Goal: Task Accomplishment & Management: Use online tool/utility

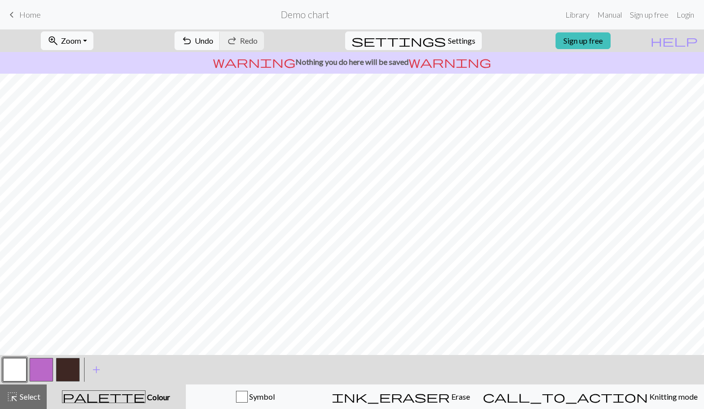
click at [96, 369] on span "add" at bounding box center [96, 370] width 12 height 14
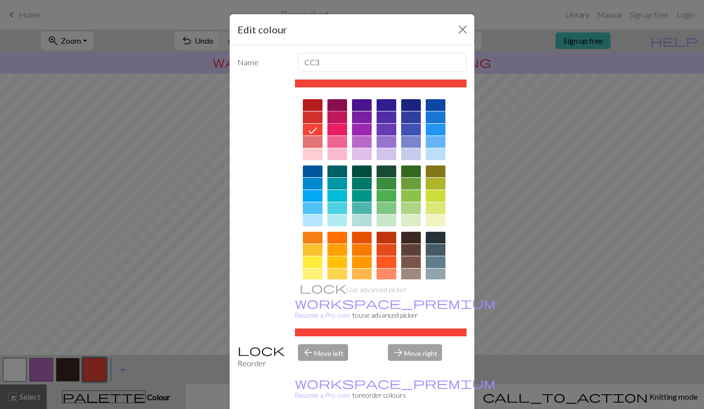
click at [336, 117] on div at bounding box center [337, 118] width 20 height 12
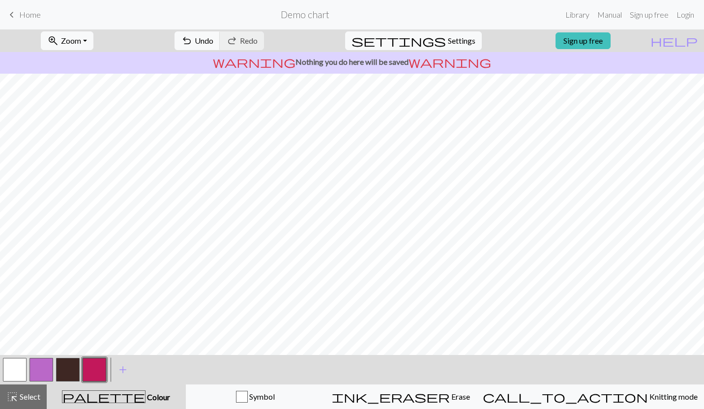
click at [46, 372] on button "button" at bounding box center [41, 370] width 24 height 24
click at [11, 374] on button "button" at bounding box center [15, 370] width 24 height 24
click at [193, 40] on span "undo" at bounding box center [187, 41] width 12 height 14
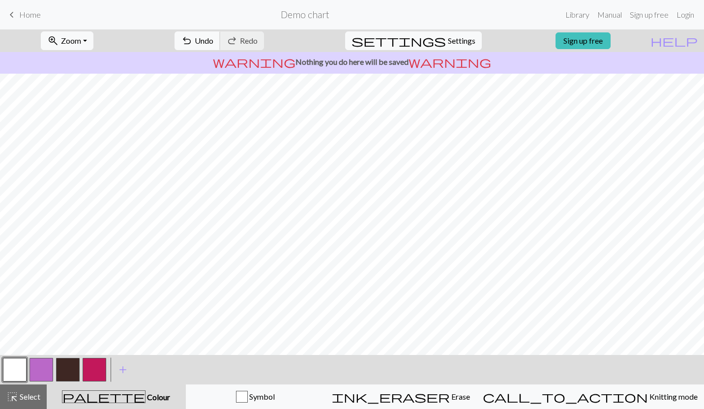
click at [193, 38] on span "undo" at bounding box center [187, 41] width 12 height 14
click at [40, 371] on button "button" at bounding box center [41, 370] width 24 height 24
click at [20, 367] on button "button" at bounding box center [15, 370] width 24 height 24
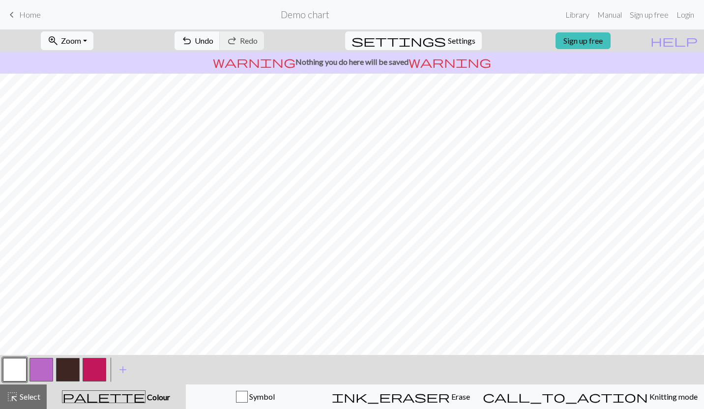
click at [40, 372] on button "button" at bounding box center [41, 370] width 24 height 24
click at [96, 368] on button "button" at bounding box center [95, 370] width 24 height 24
click at [45, 366] on button "button" at bounding box center [41, 370] width 24 height 24
click at [9, 366] on button "button" at bounding box center [15, 370] width 24 height 24
click at [39, 370] on button "button" at bounding box center [41, 370] width 24 height 24
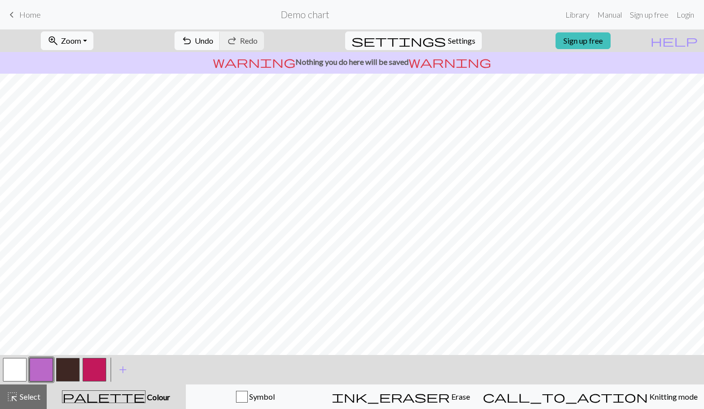
click at [67, 368] on button "button" at bounding box center [68, 370] width 24 height 24
click at [193, 41] on span "undo" at bounding box center [187, 41] width 12 height 14
click at [213, 43] on span "Undo" at bounding box center [204, 40] width 19 height 9
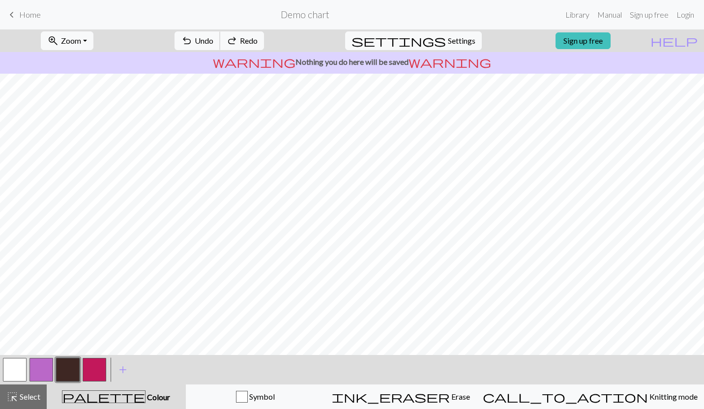
click at [213, 43] on span "Undo" at bounding box center [204, 40] width 19 height 9
click at [44, 374] on button "button" at bounding box center [41, 370] width 24 height 24
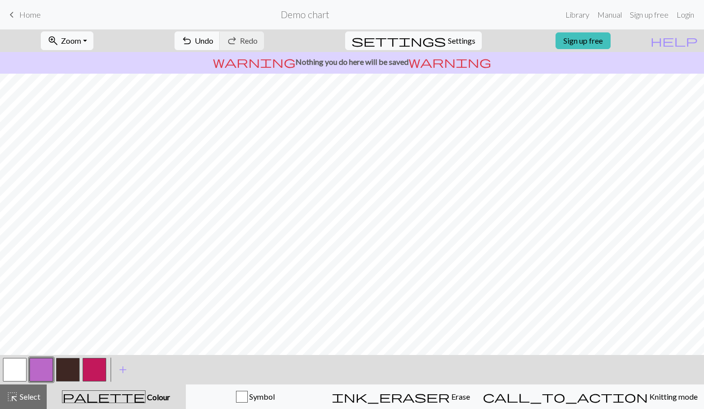
click at [94, 371] on button "button" at bounding box center [95, 370] width 24 height 24
click at [213, 37] on span "Undo" at bounding box center [204, 40] width 19 height 9
click at [20, 367] on button "button" at bounding box center [15, 370] width 24 height 24
click at [14, 373] on button "button" at bounding box center [15, 370] width 24 height 24
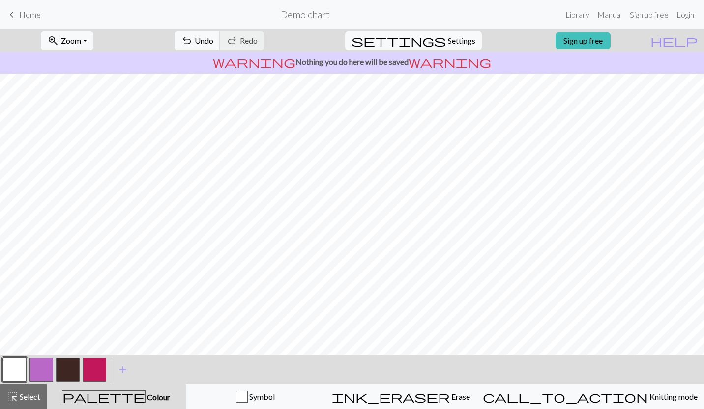
click at [220, 36] on button "undo Undo Undo" at bounding box center [198, 40] width 46 height 19
click at [213, 38] on span "Undo" at bounding box center [204, 40] width 19 height 9
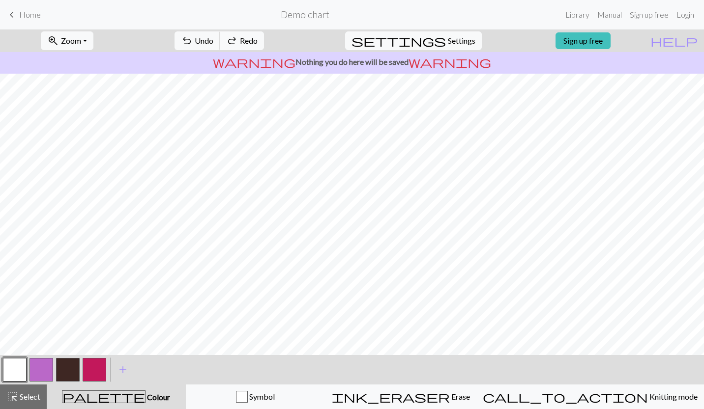
click at [213, 38] on span "Undo" at bounding box center [204, 40] width 19 height 9
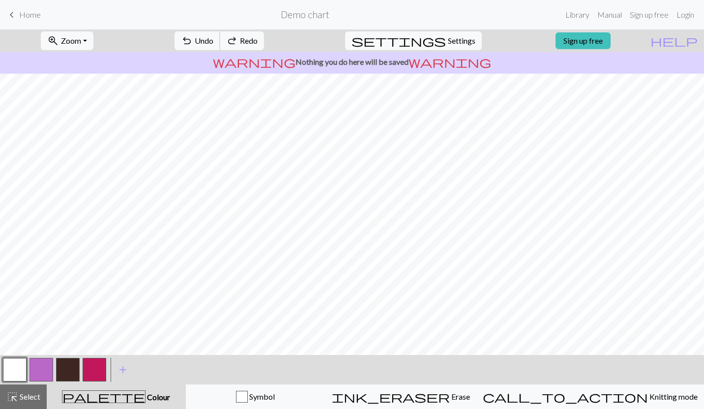
click at [213, 38] on span "Undo" at bounding box center [204, 40] width 19 height 9
click at [213, 39] on span "Undo" at bounding box center [204, 40] width 19 height 9
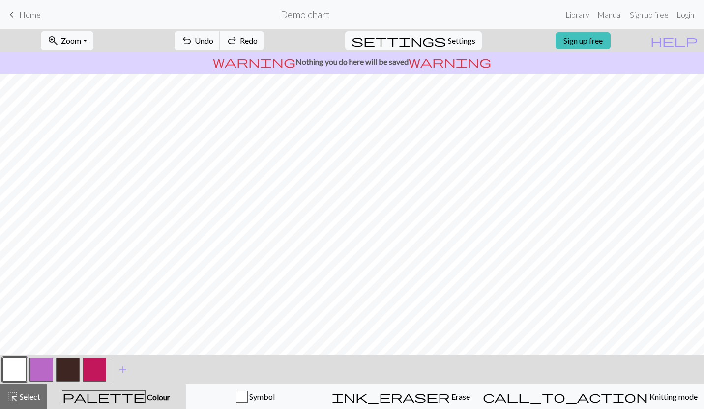
click at [213, 39] on span "Undo" at bounding box center [204, 40] width 19 height 9
click at [124, 373] on span "add" at bounding box center [123, 370] width 12 height 14
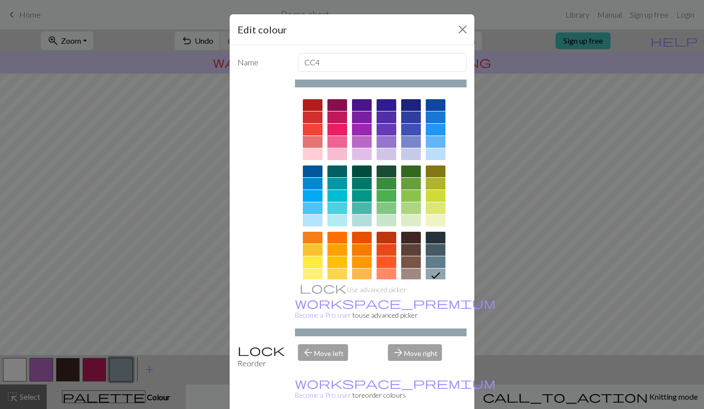
click at [381, 274] on div at bounding box center [387, 275] width 20 height 12
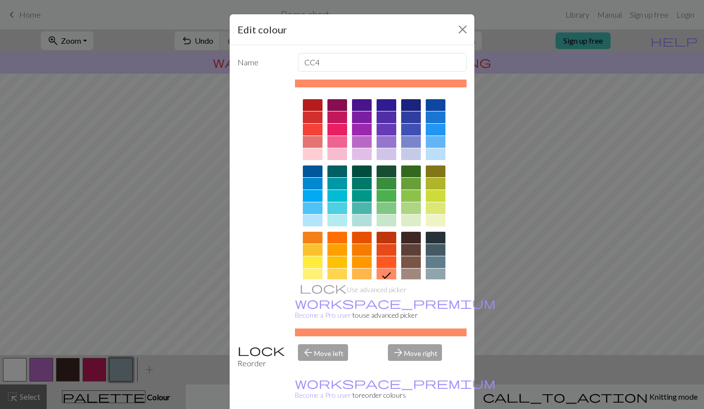
click at [411, 181] on div at bounding box center [411, 184] width 20 height 12
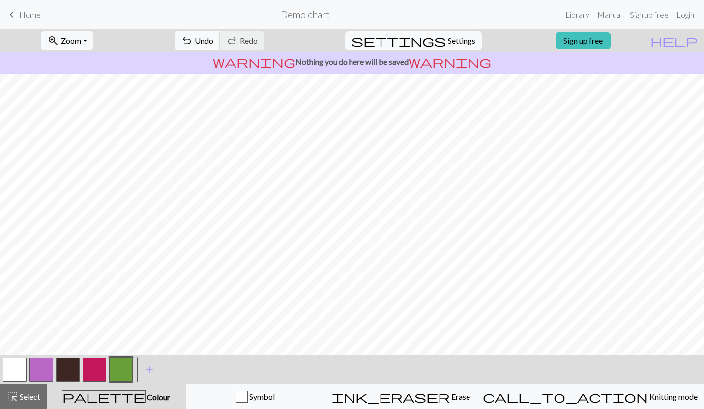
click at [38, 365] on button "button" at bounding box center [41, 370] width 24 height 24
click at [12, 366] on button "button" at bounding box center [15, 370] width 24 height 24
click at [220, 35] on button "undo Undo Undo" at bounding box center [198, 40] width 46 height 19
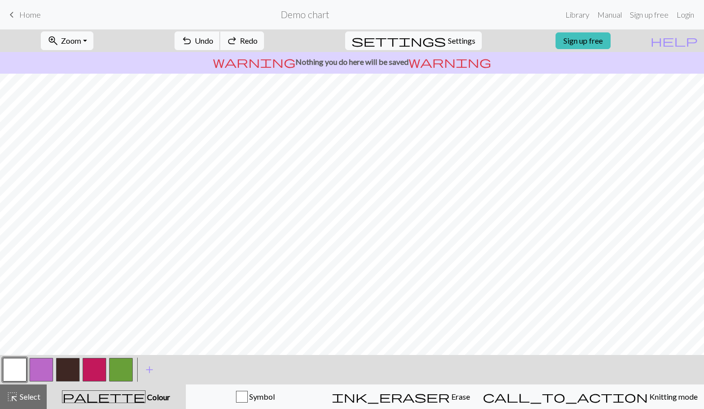
click at [220, 35] on button "undo Undo Undo" at bounding box center [198, 40] width 46 height 19
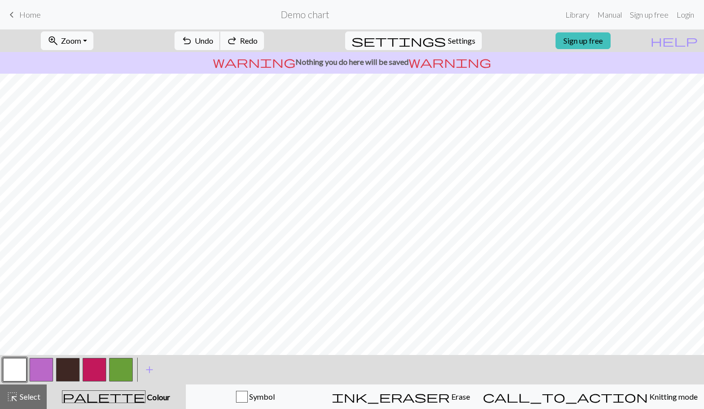
click at [220, 35] on button "undo Undo Undo" at bounding box center [198, 40] width 46 height 19
click at [213, 38] on span "Undo" at bounding box center [204, 40] width 19 height 9
click at [41, 367] on button "button" at bounding box center [41, 370] width 24 height 24
click at [17, 367] on button "button" at bounding box center [15, 370] width 24 height 24
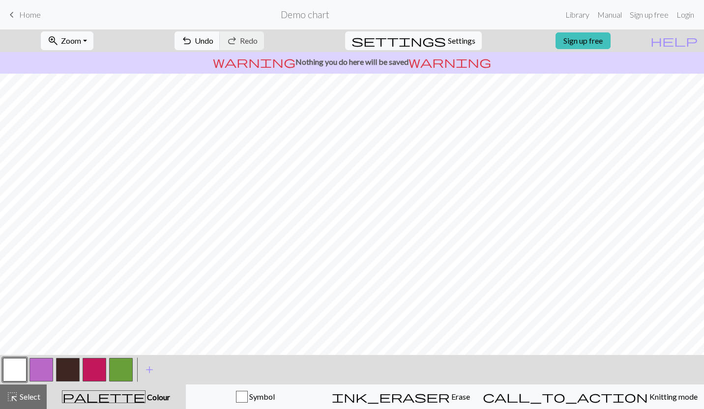
click at [44, 365] on button "button" at bounding box center [41, 370] width 24 height 24
click at [16, 370] on button "button" at bounding box center [15, 370] width 24 height 24
click at [44, 373] on button "button" at bounding box center [41, 370] width 24 height 24
click at [19, 365] on button "button" at bounding box center [15, 370] width 24 height 24
click at [37, 371] on button "button" at bounding box center [41, 370] width 24 height 24
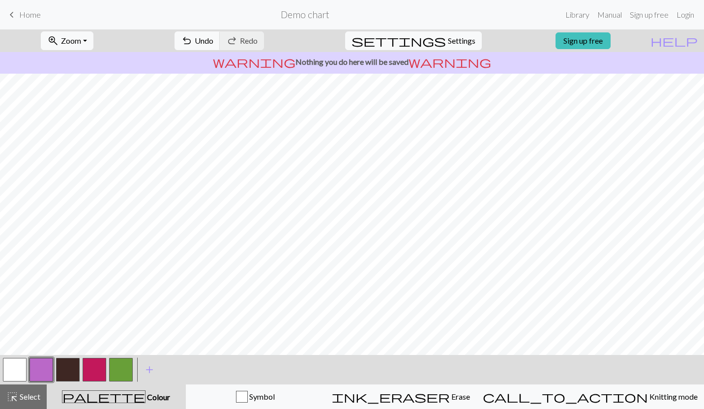
click at [10, 369] on button "button" at bounding box center [15, 370] width 24 height 24
click at [58, 367] on button "button" at bounding box center [68, 370] width 24 height 24
click at [213, 42] on span "Undo" at bounding box center [204, 40] width 19 height 9
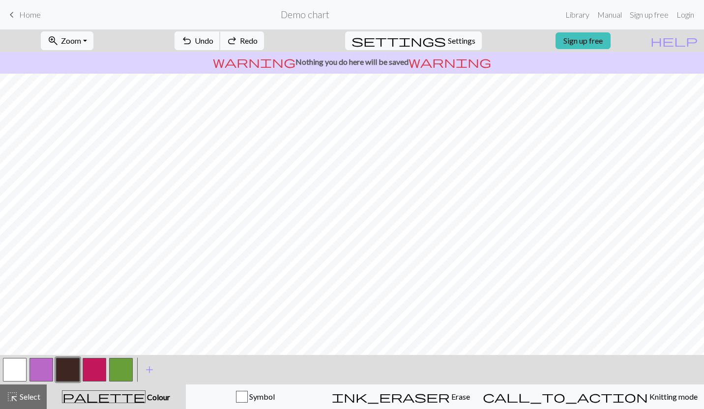
click at [213, 42] on span "Undo" at bounding box center [204, 40] width 19 height 9
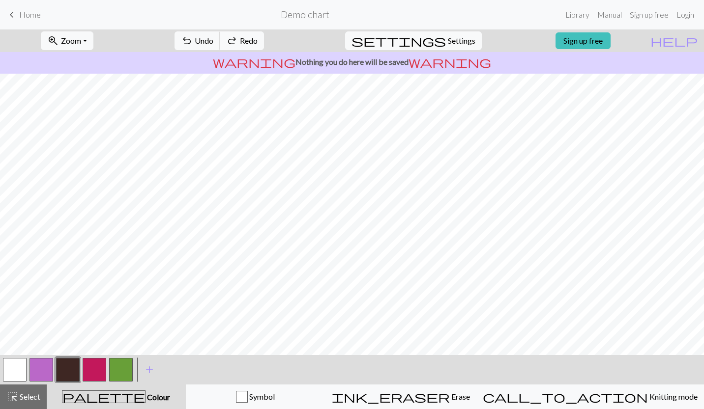
click at [213, 42] on span "Undo" at bounding box center [204, 40] width 19 height 9
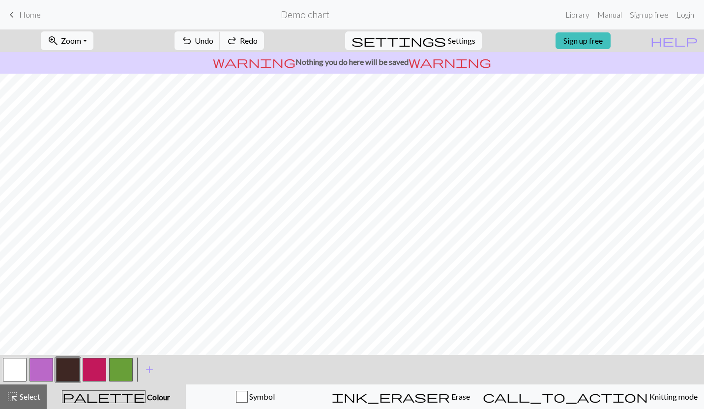
click at [213, 42] on span "Undo" at bounding box center [204, 40] width 19 height 9
click at [193, 43] on span "undo" at bounding box center [187, 41] width 12 height 14
click at [213, 37] on span "Undo" at bounding box center [204, 40] width 19 height 9
click at [213, 44] on span "Undo" at bounding box center [204, 40] width 19 height 9
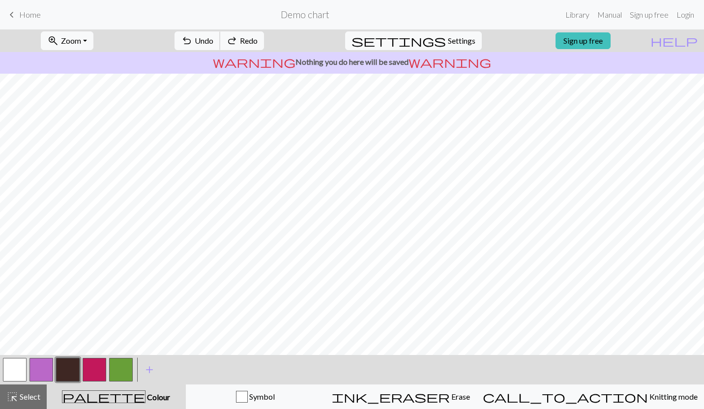
click at [213, 44] on span "Undo" at bounding box center [204, 40] width 19 height 9
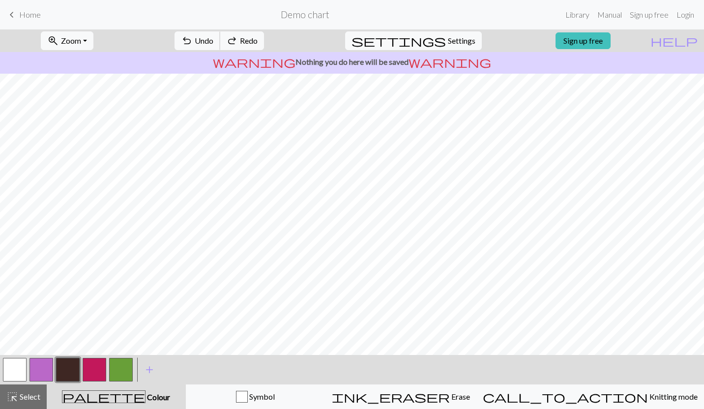
click at [213, 44] on span "Undo" at bounding box center [204, 40] width 19 height 9
click at [19, 367] on button "button" at bounding box center [15, 370] width 24 height 24
click at [65, 370] on button "button" at bounding box center [68, 370] width 24 height 24
click at [213, 38] on span "Undo" at bounding box center [204, 40] width 19 height 9
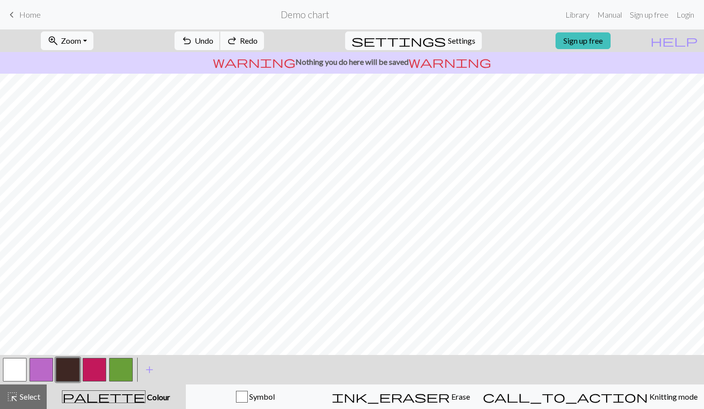
click at [213, 38] on span "Undo" at bounding box center [204, 40] width 19 height 9
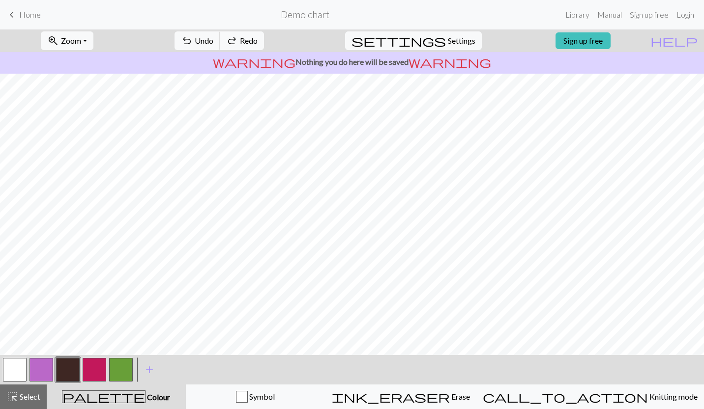
click at [213, 38] on span "Undo" at bounding box center [204, 40] width 19 height 9
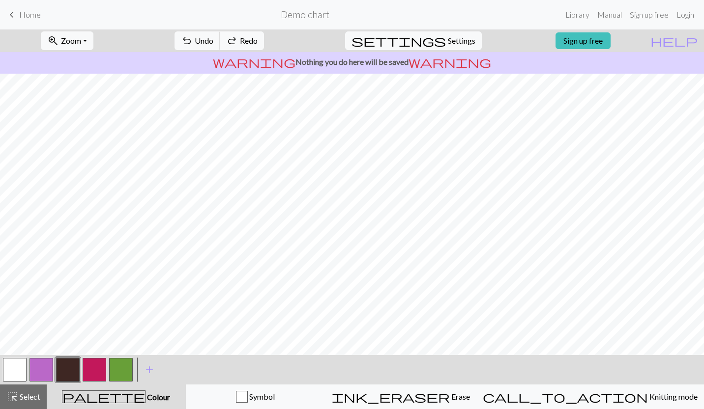
click at [213, 38] on span "Undo" at bounding box center [204, 40] width 19 height 9
click at [238, 41] on span "redo" at bounding box center [232, 41] width 12 height 14
click at [703, 72] on html "This website uses cookies to ensure you get the best experience on our website.…" at bounding box center [352, 204] width 704 height 409
